Goal: Task Accomplishment & Management: Manage account settings

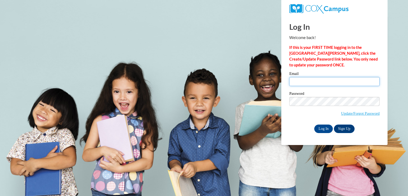
click at [318, 82] on input "Email" at bounding box center [334, 81] width 90 height 9
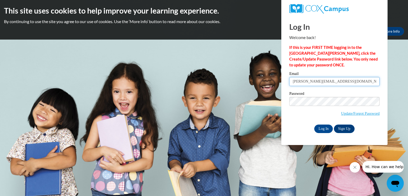
click at [347, 83] on input "jennifer.miller1212@gmail.com" at bounding box center [334, 81] width 90 height 9
type input "jmiller@miniuniversity.net"
click at [327, 130] on input "Log In" at bounding box center [323, 129] width 19 height 9
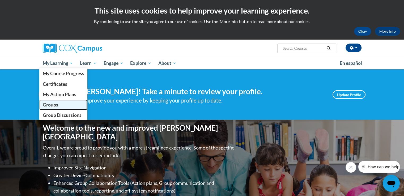
click at [51, 102] on span "Groups" at bounding box center [50, 105] width 15 height 6
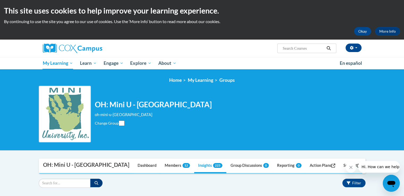
scroll to position [94, 0]
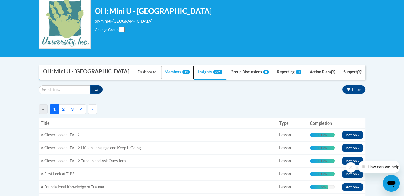
click at [171, 69] on link "Members 12" at bounding box center [177, 72] width 33 height 14
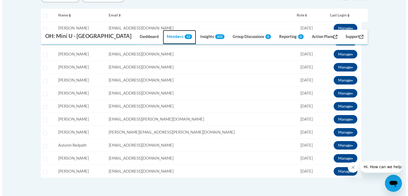
scroll to position [206, 0]
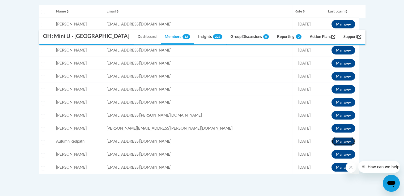
click at [349, 141] on span at bounding box center [350, 141] width 2 height 1
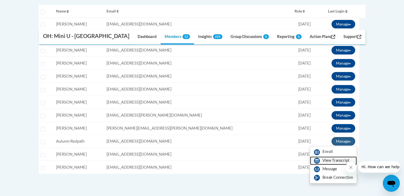
click at [337, 160] on link "View Transcript" at bounding box center [333, 161] width 47 height 9
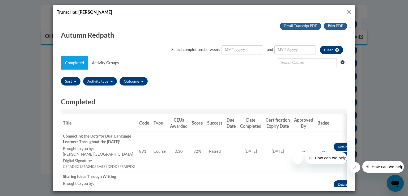
scroll to position [0, 0]
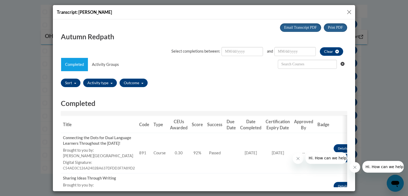
click at [350, 10] on button "Close" at bounding box center [349, 12] width 7 height 7
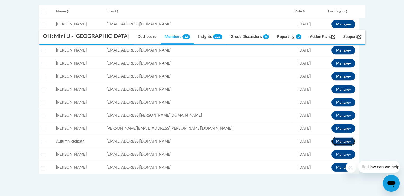
click at [342, 143] on button "Manage" at bounding box center [344, 141] width 24 height 9
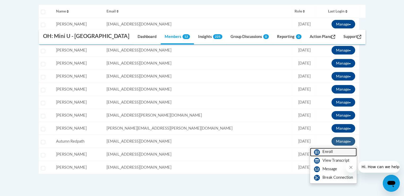
click at [332, 150] on link "Enroll" at bounding box center [333, 152] width 47 height 9
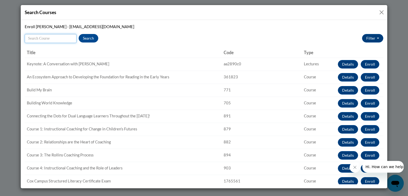
click at [57, 38] on input "Search" at bounding box center [51, 38] width 52 height 9
type input "e"
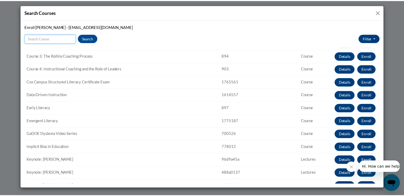
scroll to position [105, 0]
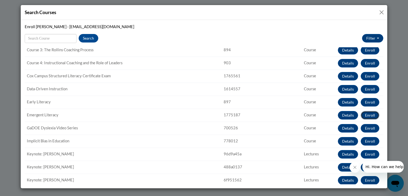
click at [368, 115] on button "Enroll" at bounding box center [370, 115] width 19 height 9
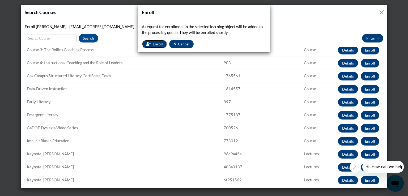
click at [149, 43] on icon "button" at bounding box center [148, 44] width 5 height 4
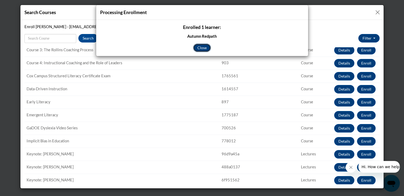
click at [204, 46] on button "Close" at bounding box center [202, 48] width 18 height 9
